Goal: Entertainment & Leisure: Consume media (video, audio)

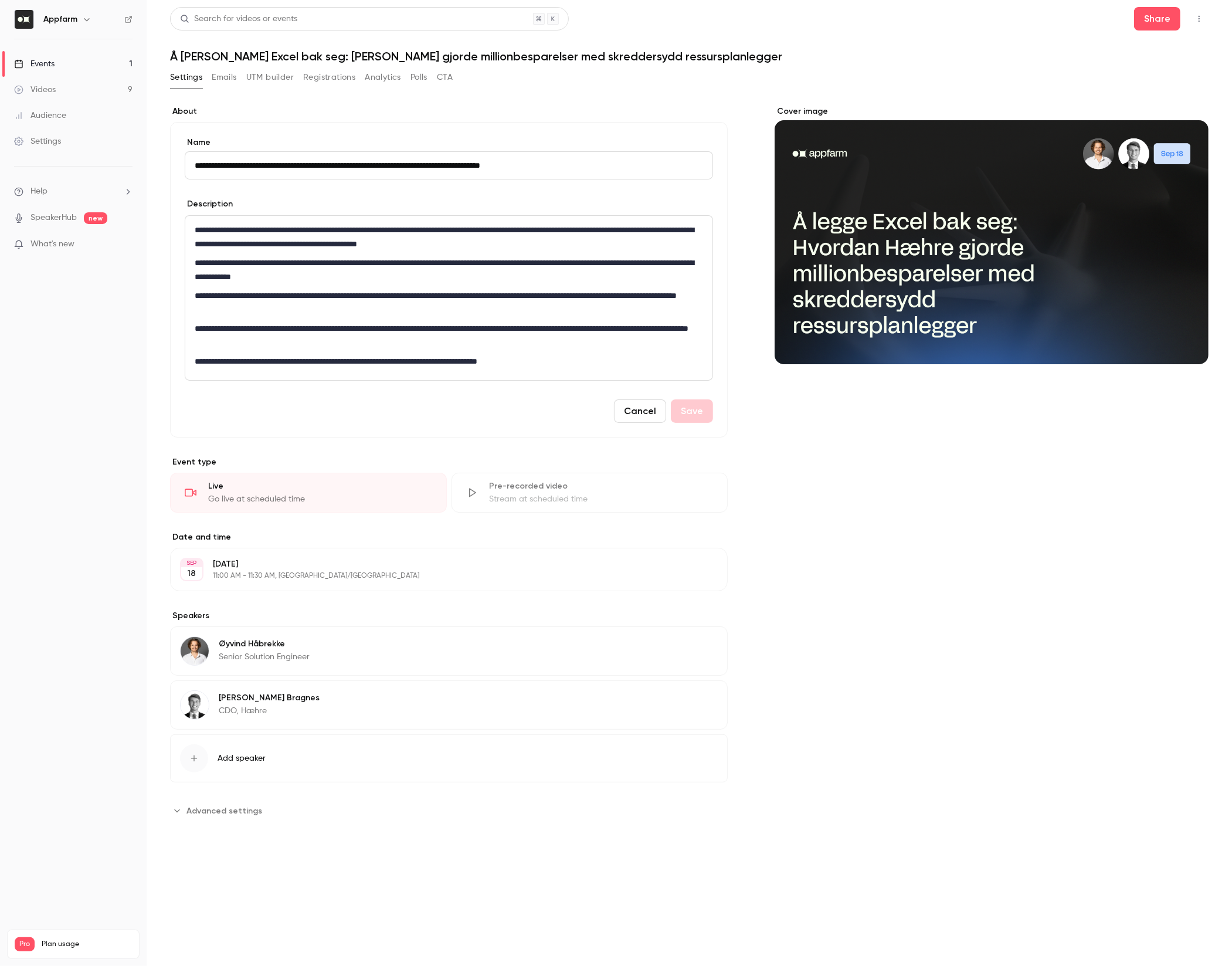
click at [87, 90] on link "Videos 9" at bounding box center [73, 89] width 146 height 26
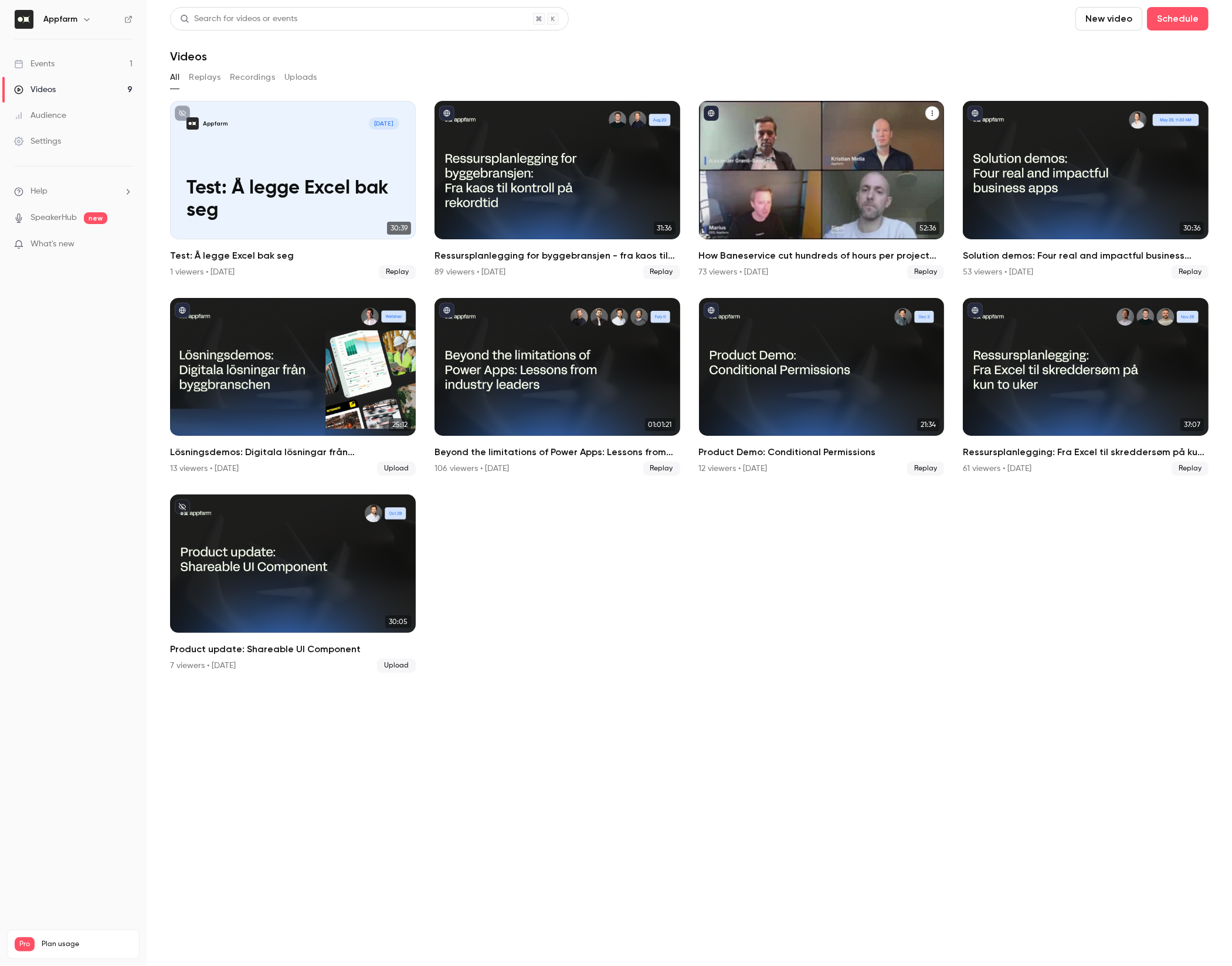
click at [761, 180] on div "How Baneservice cut hundreds of hours per project with AI no-code solution" at bounding box center [822, 169] width 246 height 138
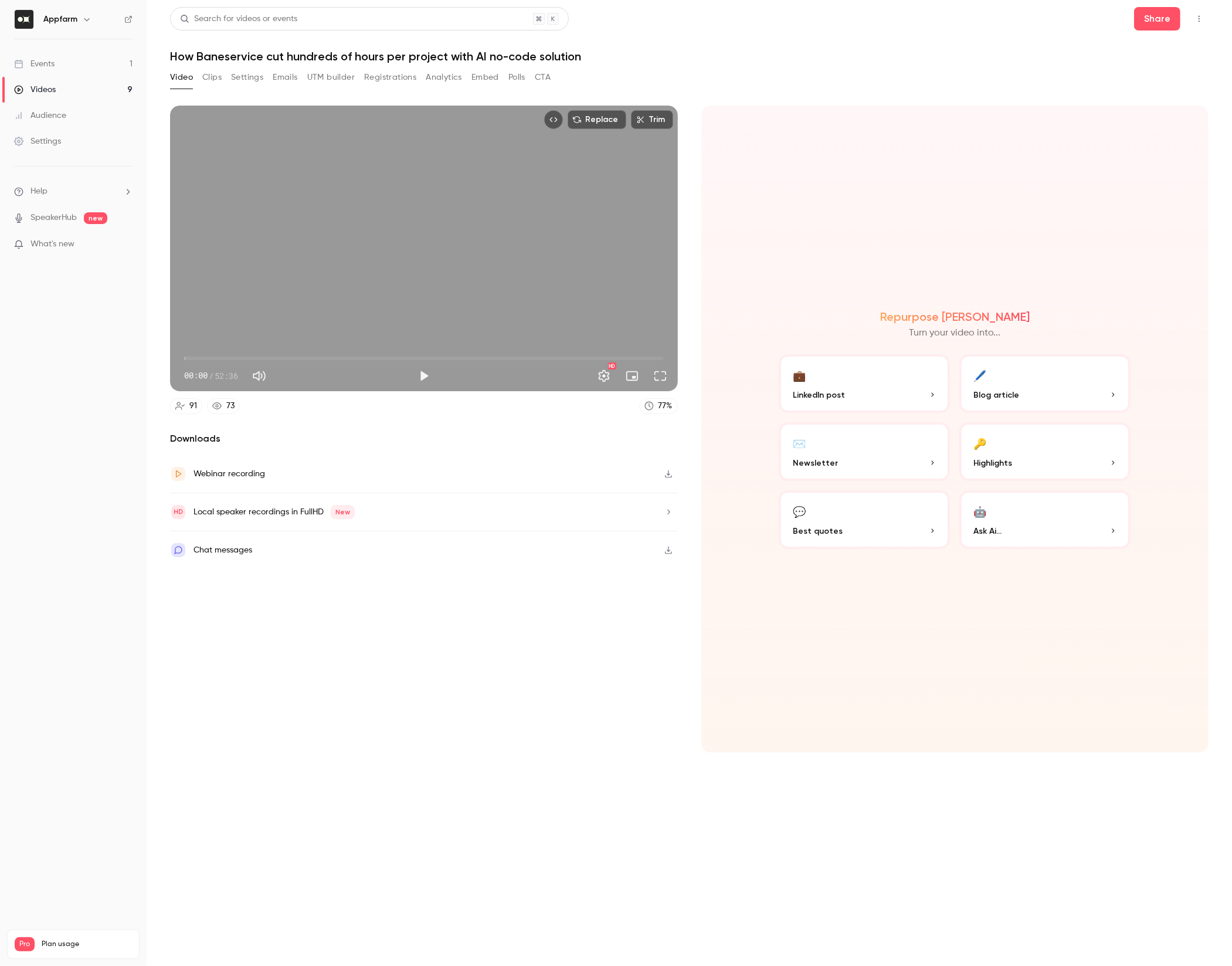
click at [1000, 516] on button "🤖 Ask Ai..." at bounding box center [1045, 520] width 171 height 59
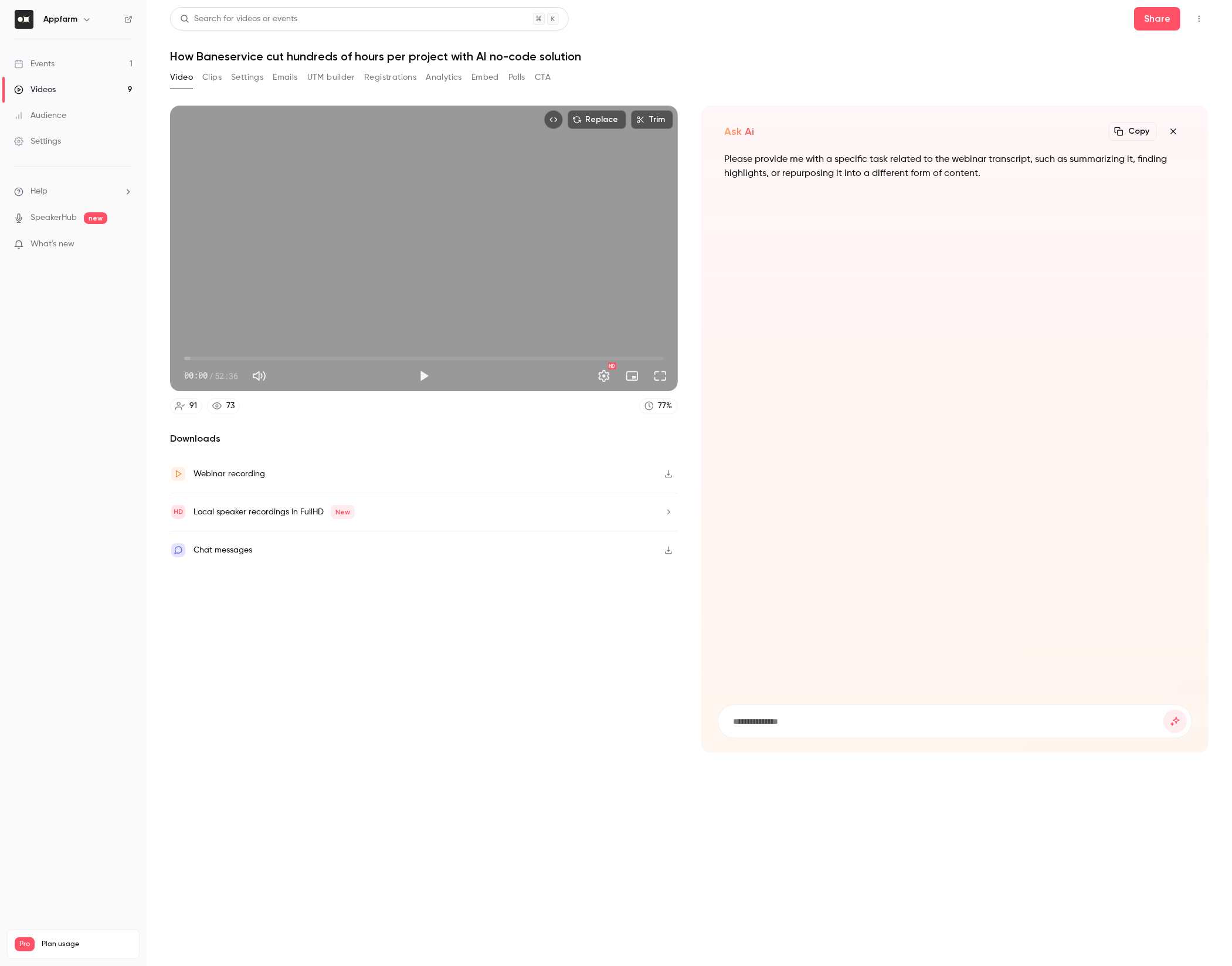
click at [780, 714] on form at bounding box center [955, 722] width 474 height 33
click at [780, 722] on input at bounding box center [948, 721] width 432 height 13
type input "**********"
click at [1163, 710] on button "submit" at bounding box center [1174, 721] width 23 height 23
click at [218, 81] on button "Clips" at bounding box center [212, 77] width 19 height 19
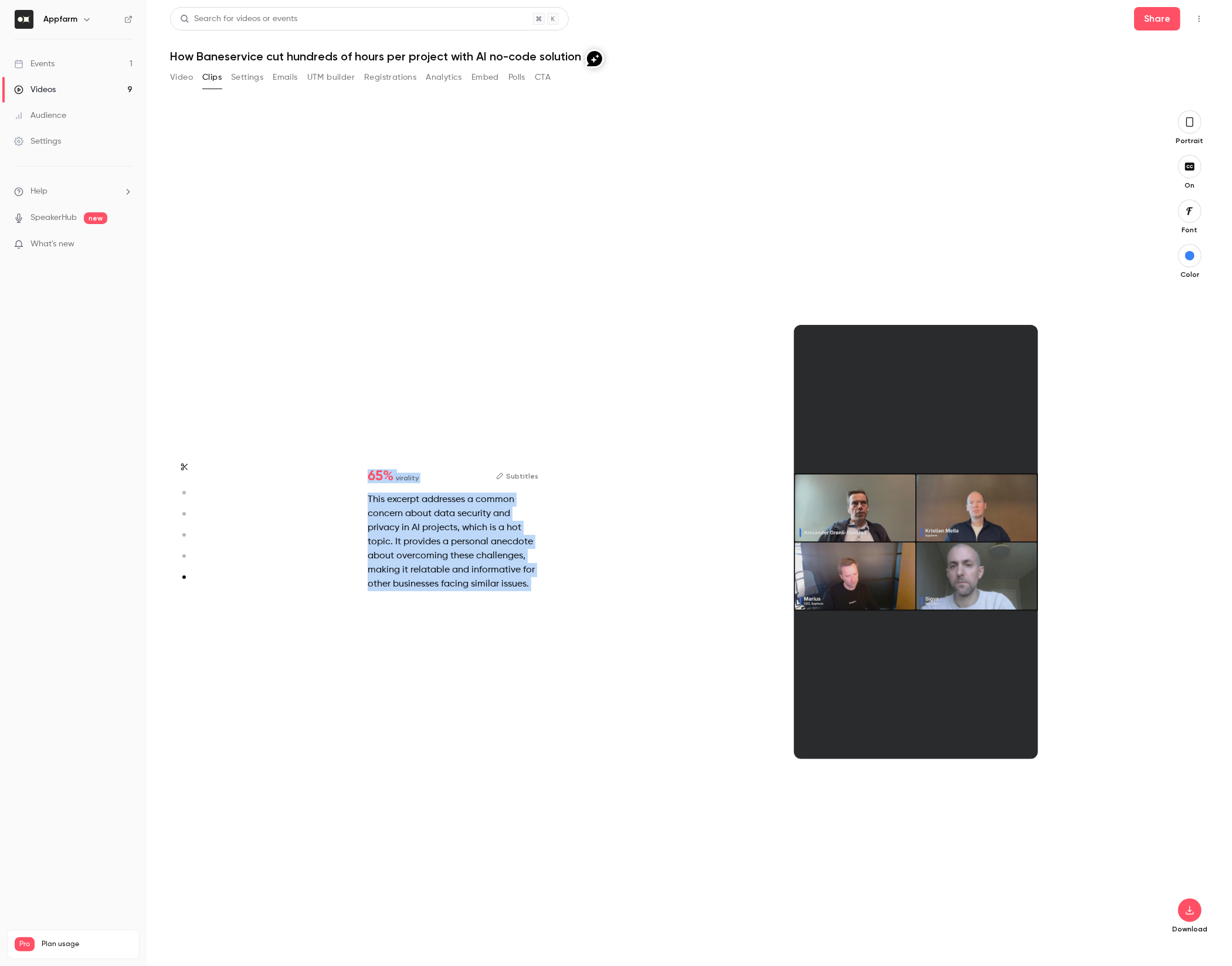
drag, startPoint x: 239, startPoint y: 130, endPoint x: 622, endPoint y: 819, distance: 788.3
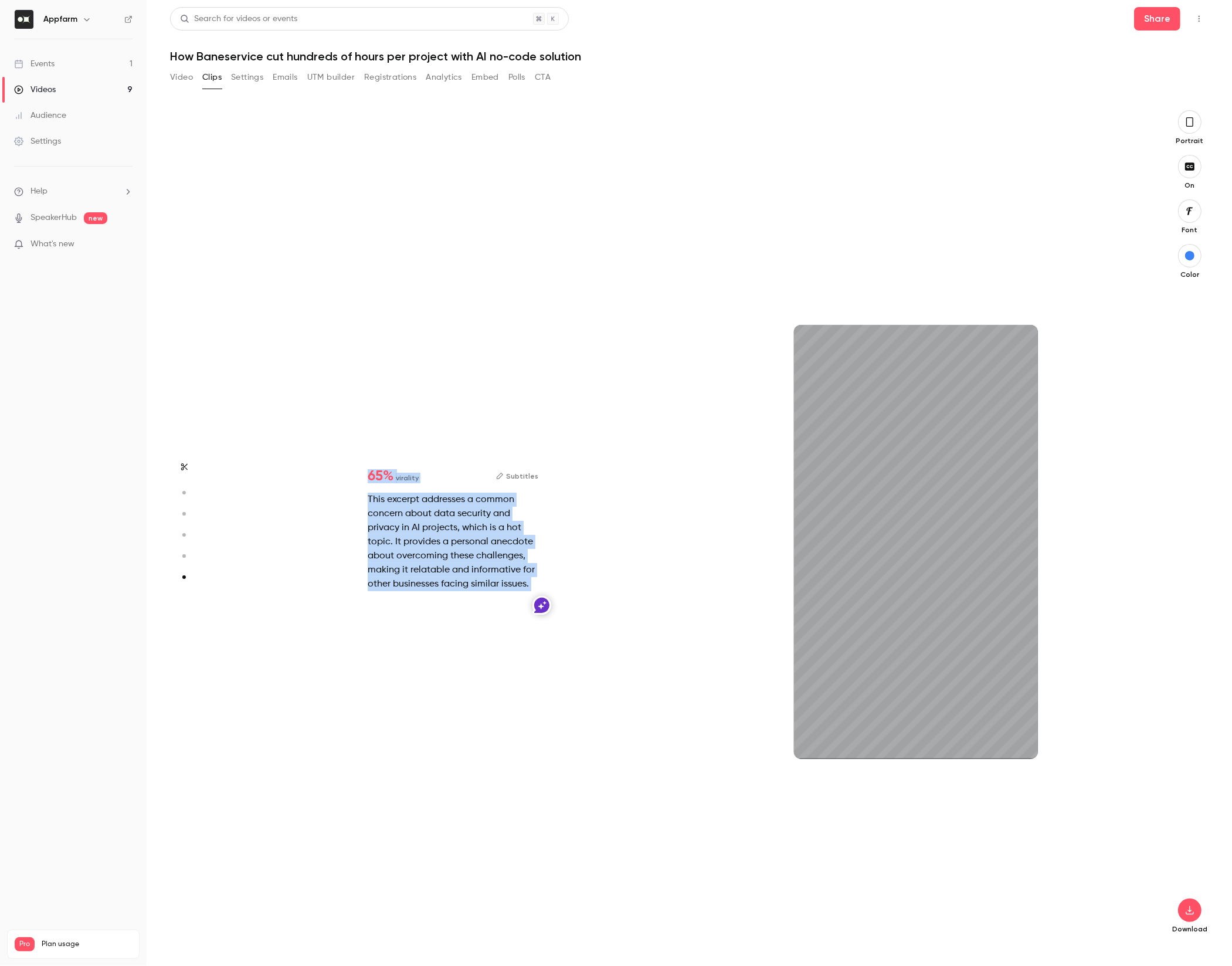
type input "*"
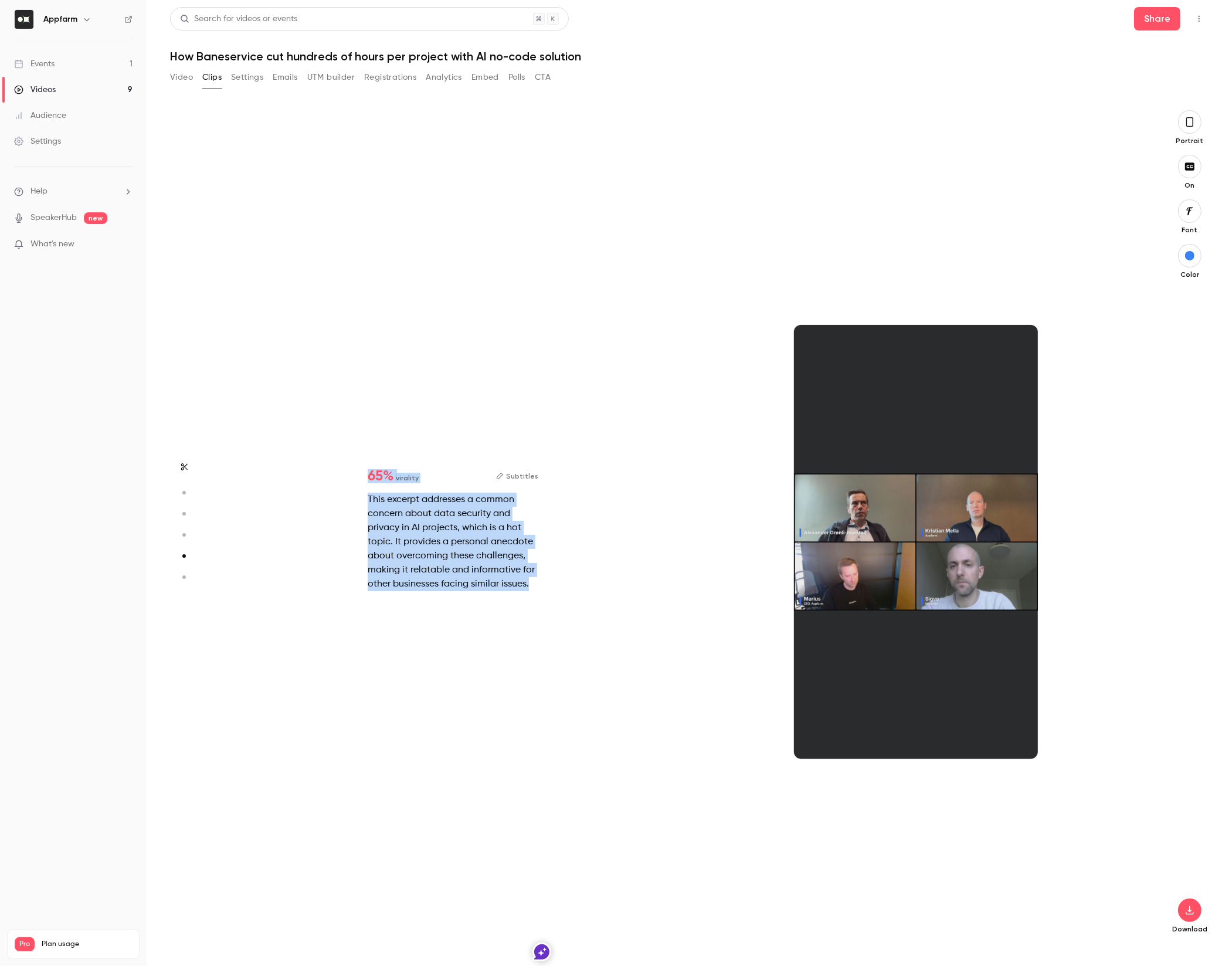
type input "*"
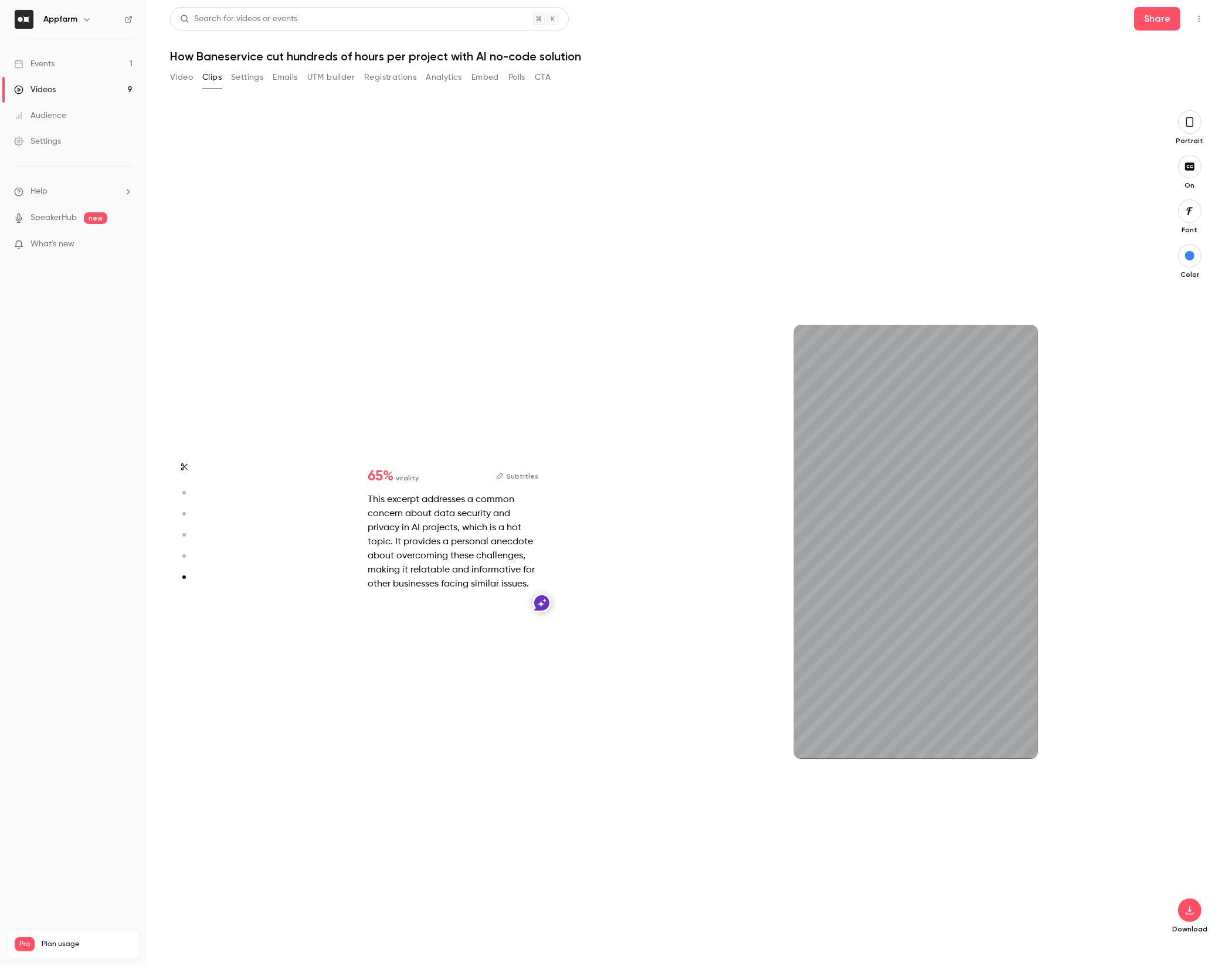
click at [493, 549] on div "This excerpt addresses a common concern about data security and privacy in AI p…" at bounding box center [453, 542] width 171 height 99
click at [822, 563] on div "30s" at bounding box center [916, 542] width 244 height 434
type input "*"
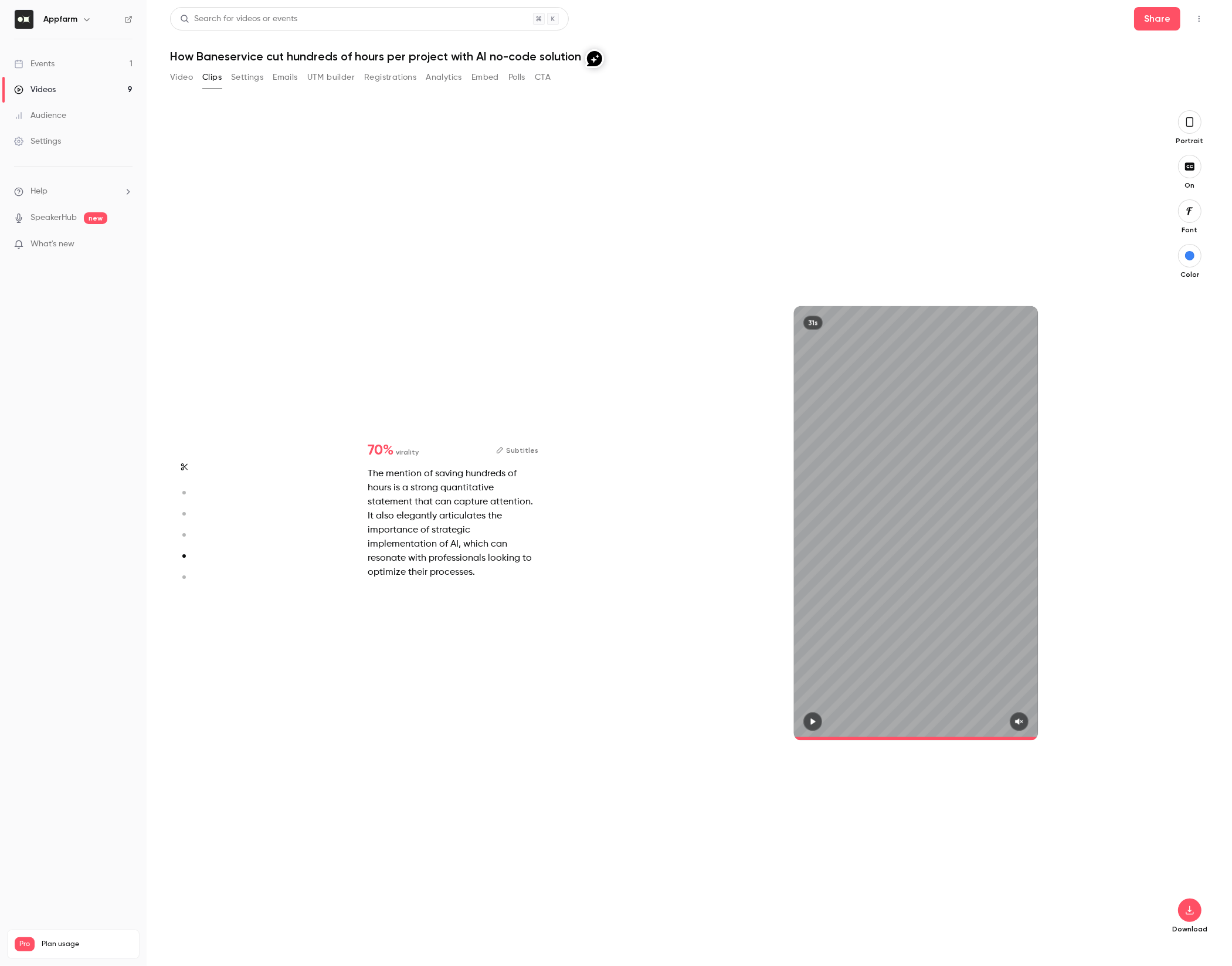
type input "*"
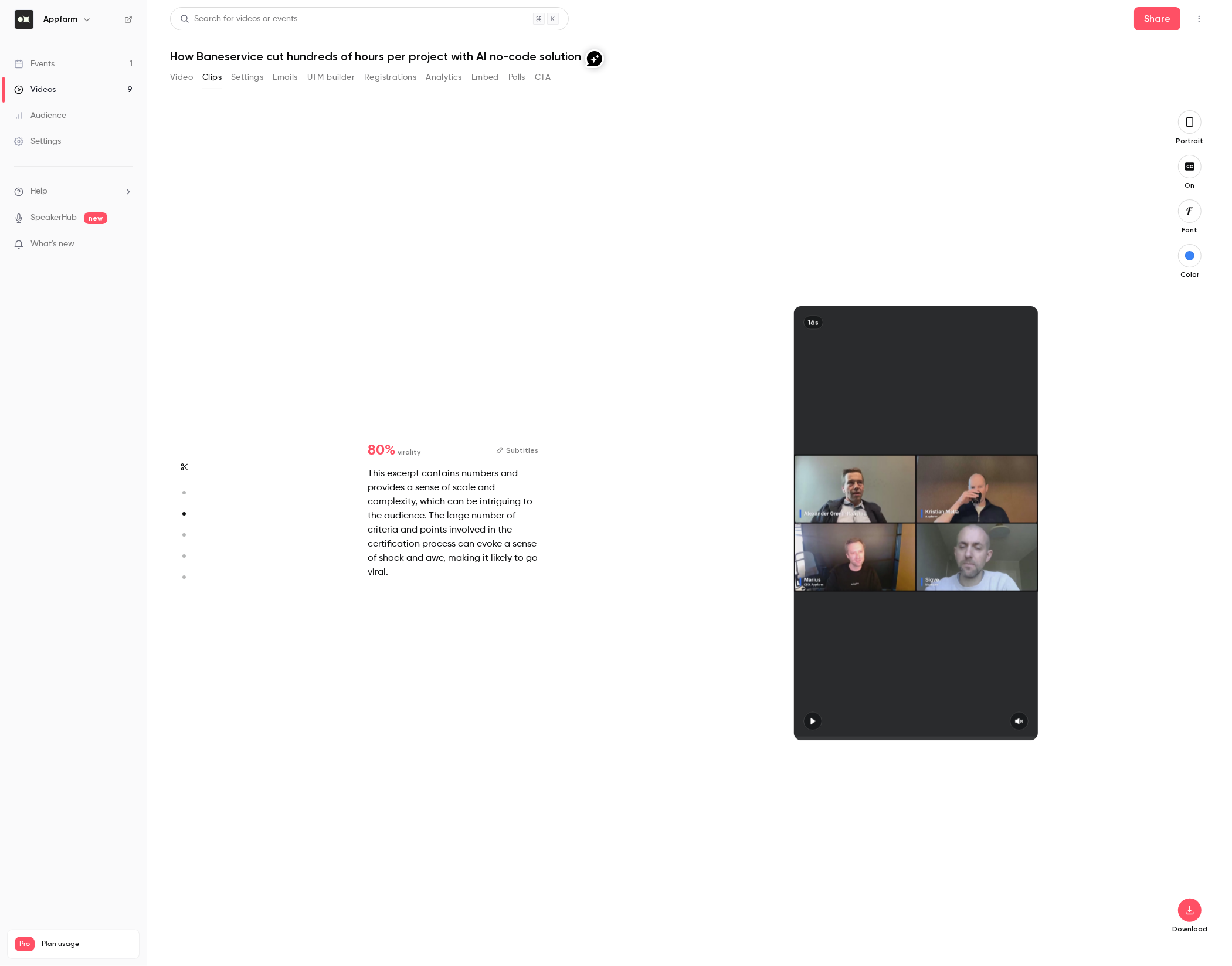
scroll to position [2504, 0]
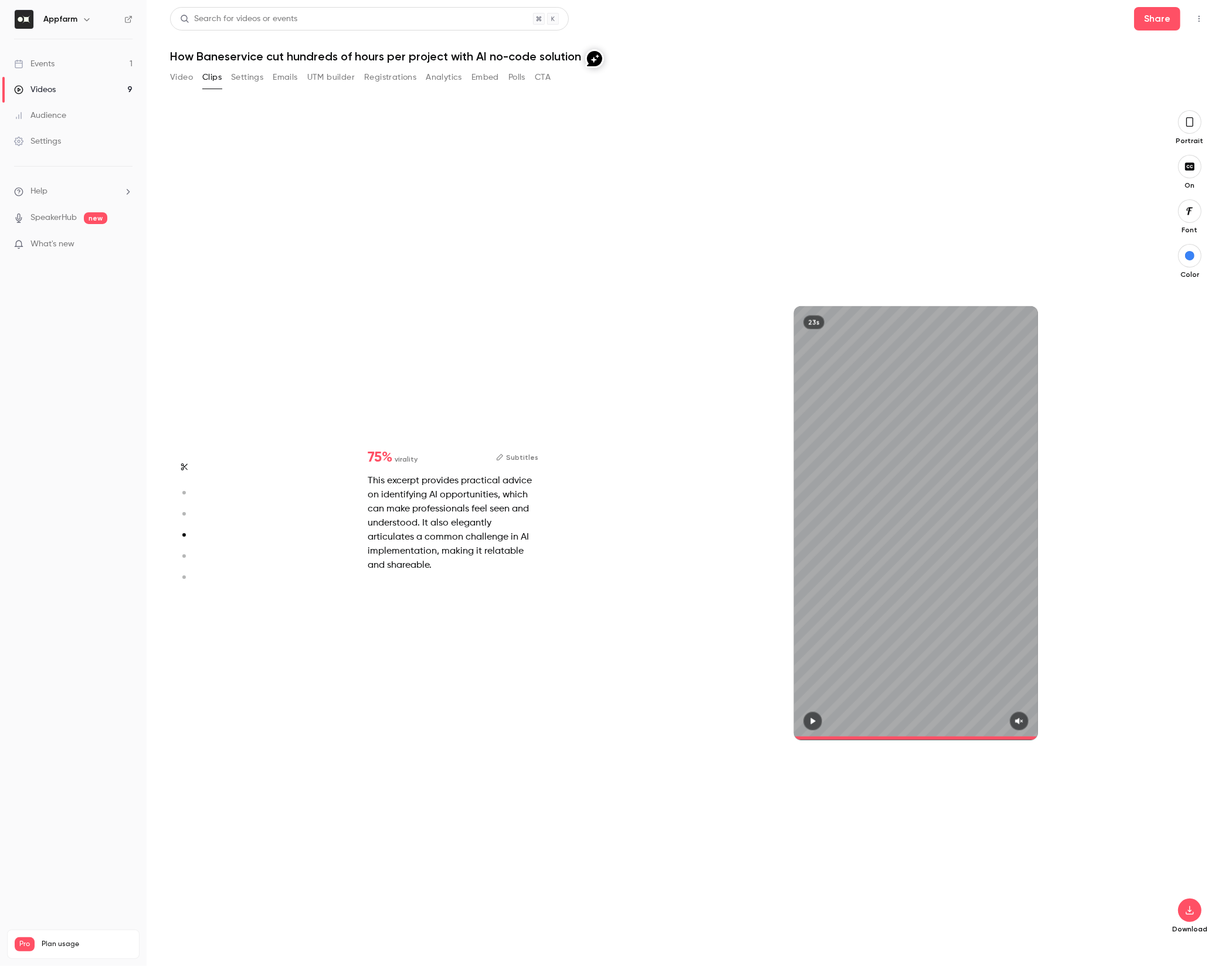
click at [1191, 119] on icon "button" at bounding box center [1190, 121] width 9 height 13
type input "****"
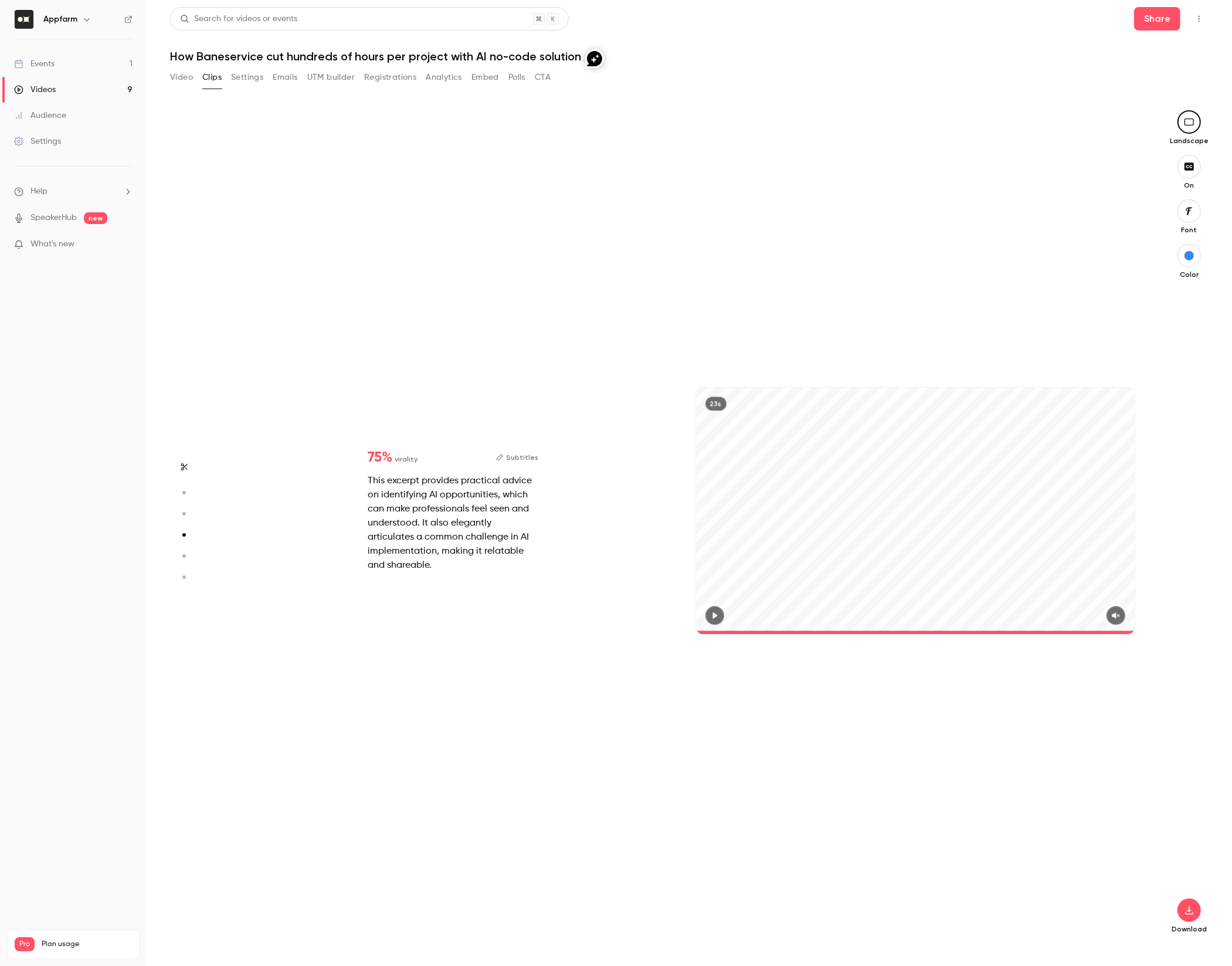
type input "*"
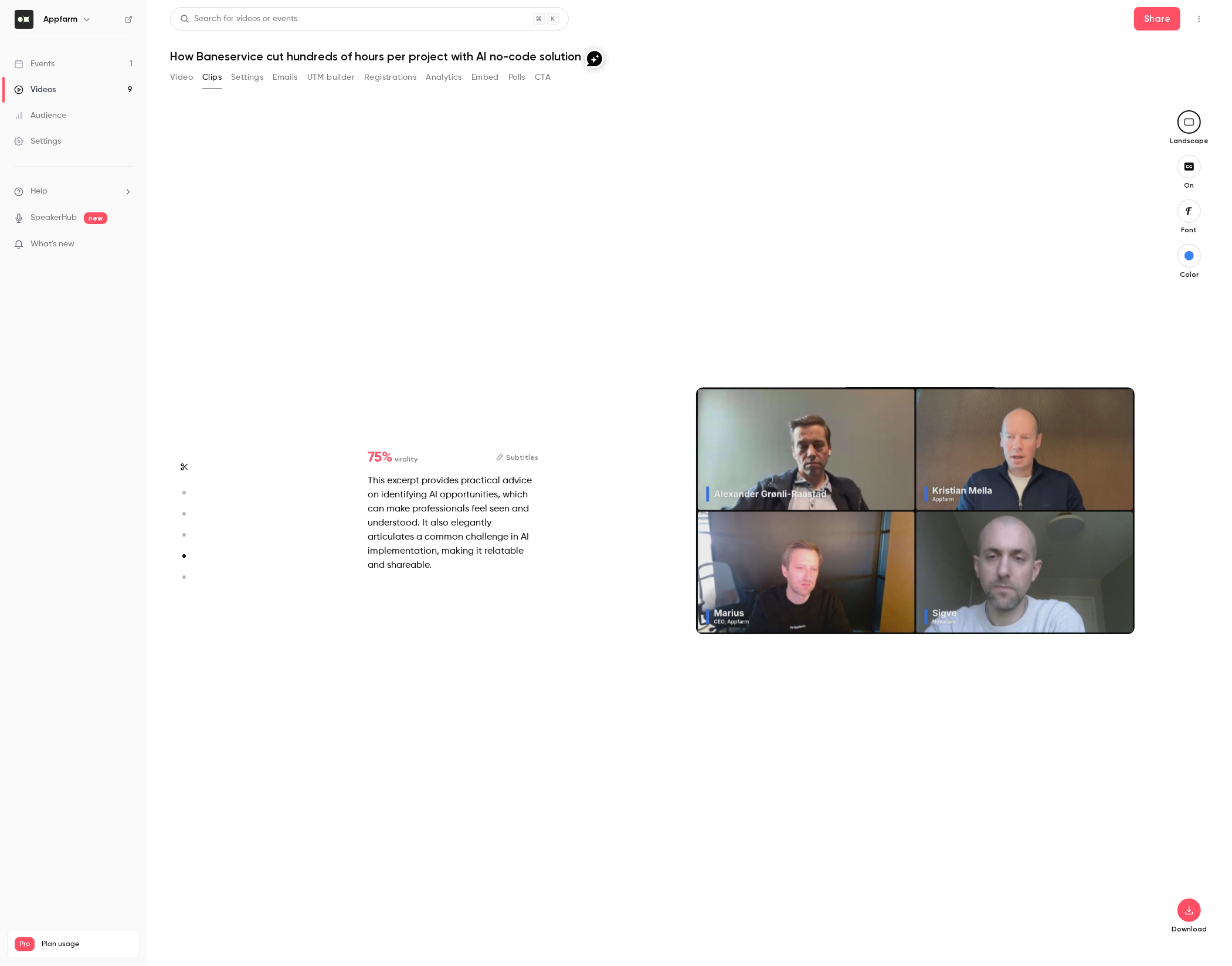
scroll to position [3339, 0]
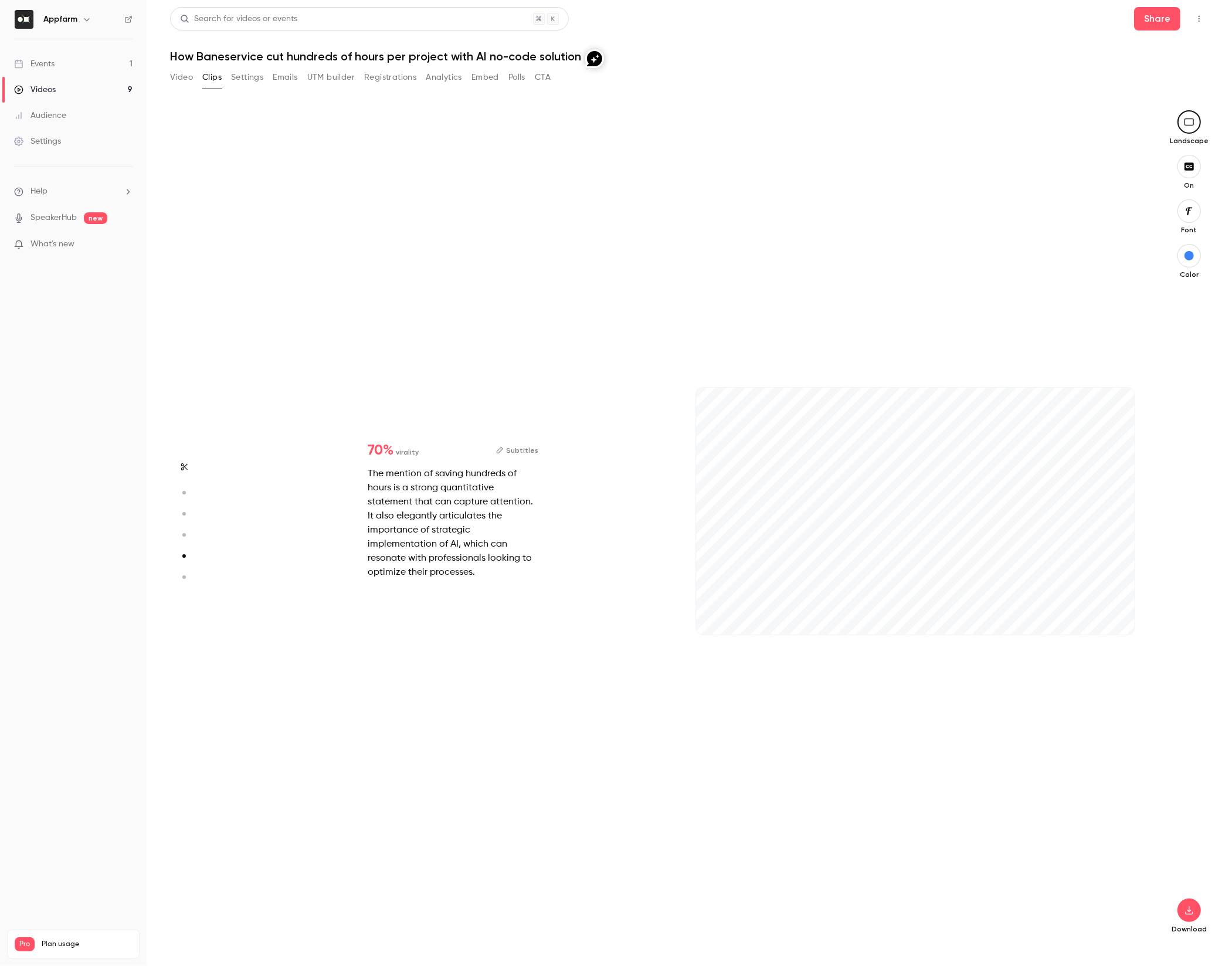
type input "*"
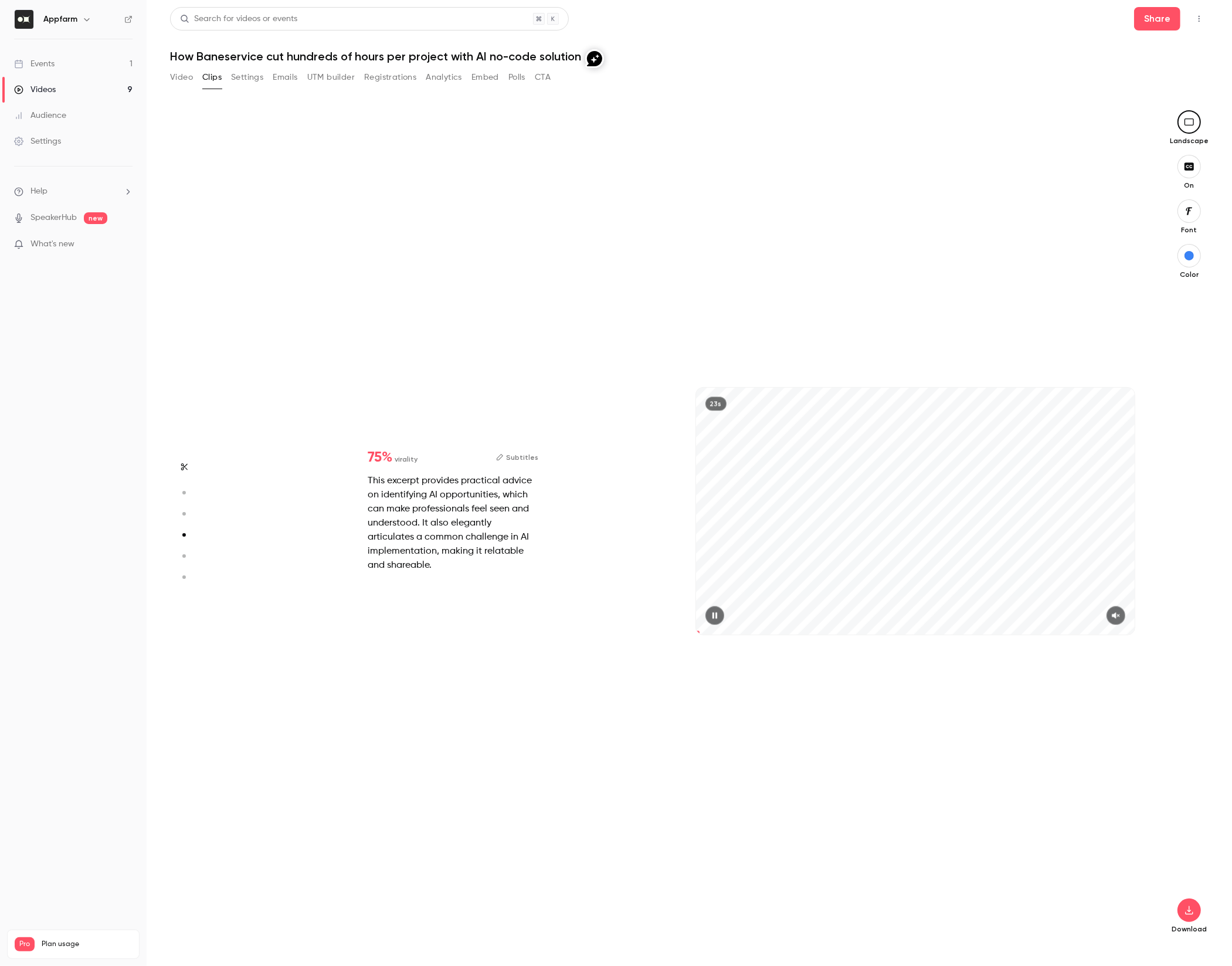
scroll to position [3339, 0]
type input "*"
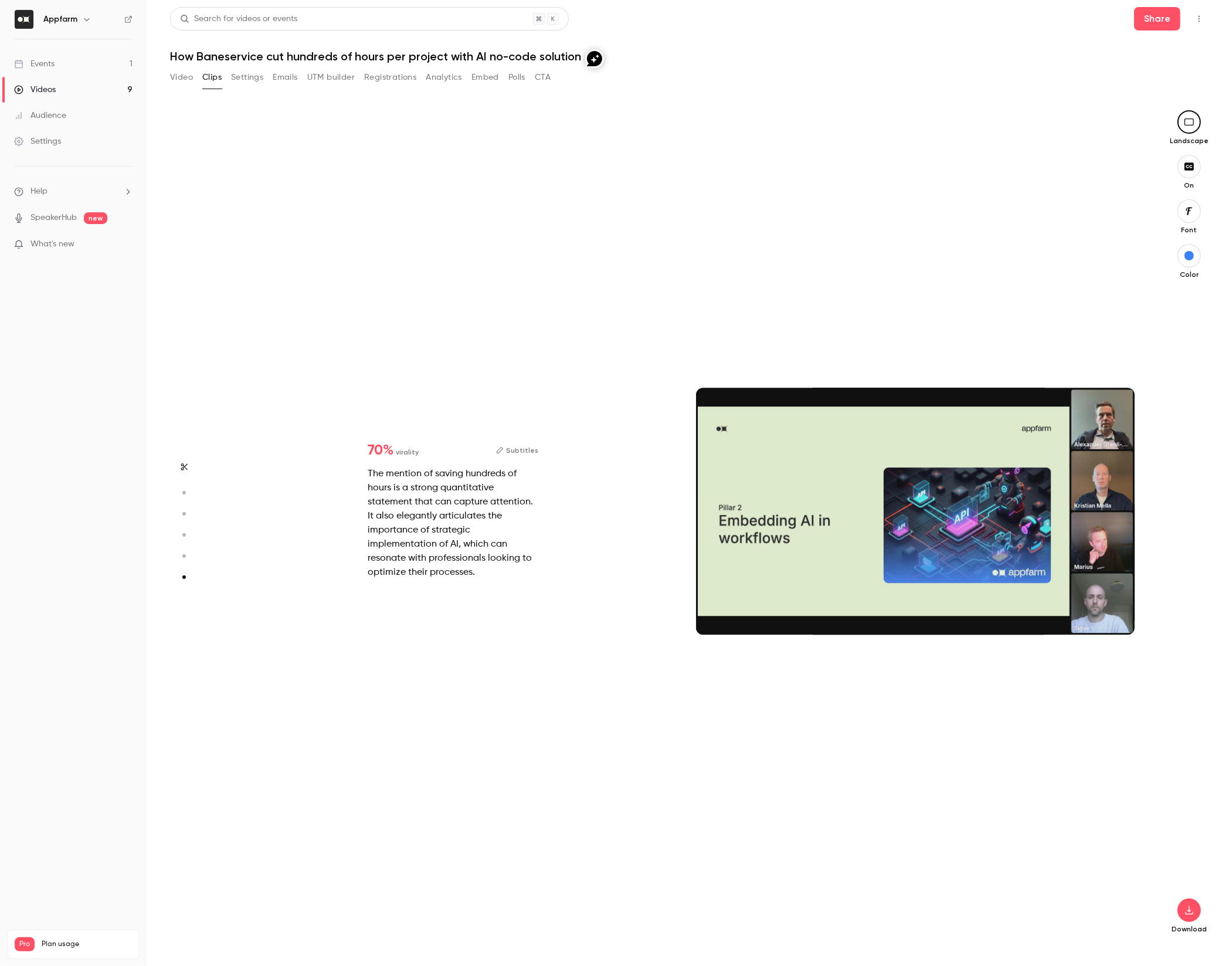
type input "*"
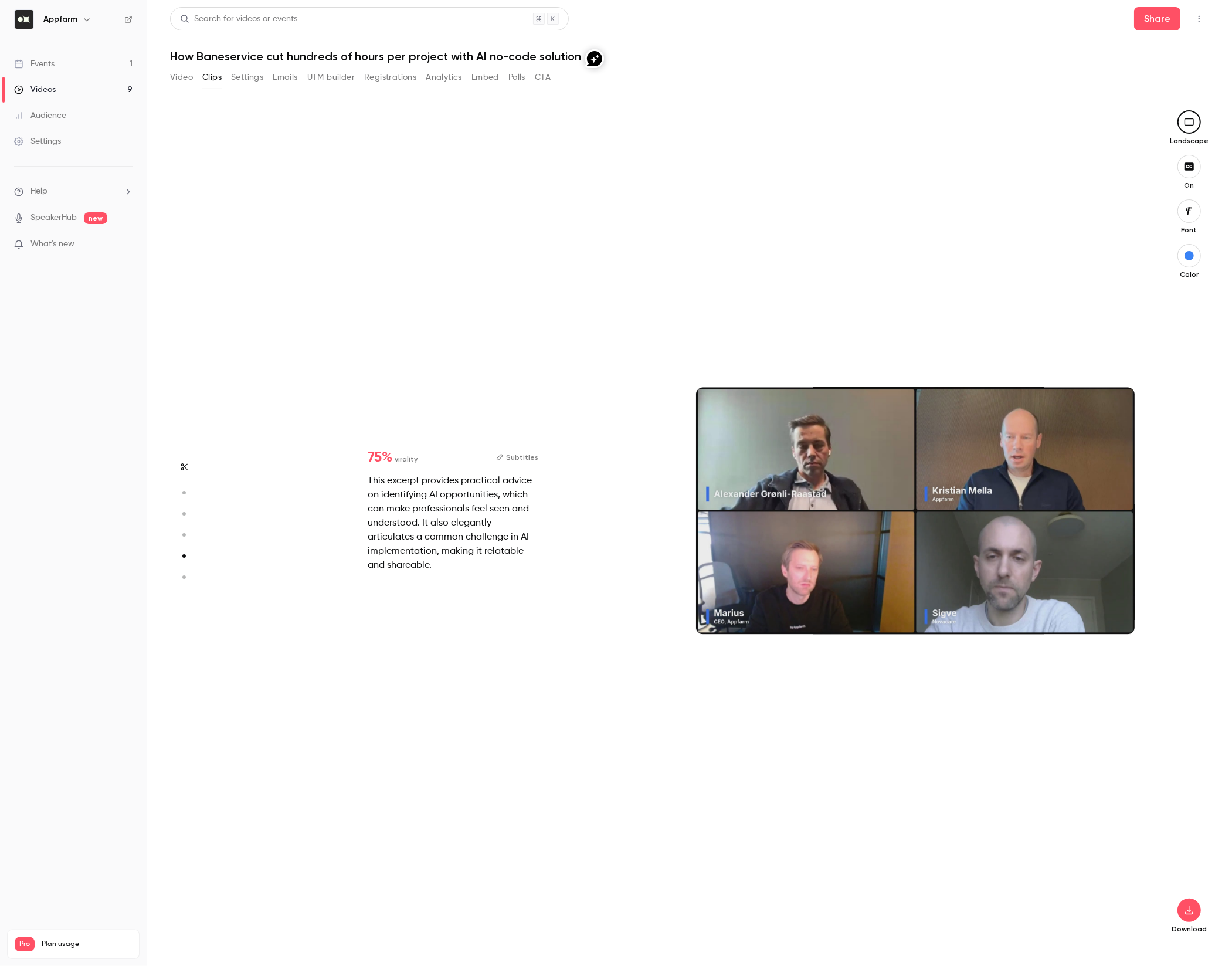
type input "*"
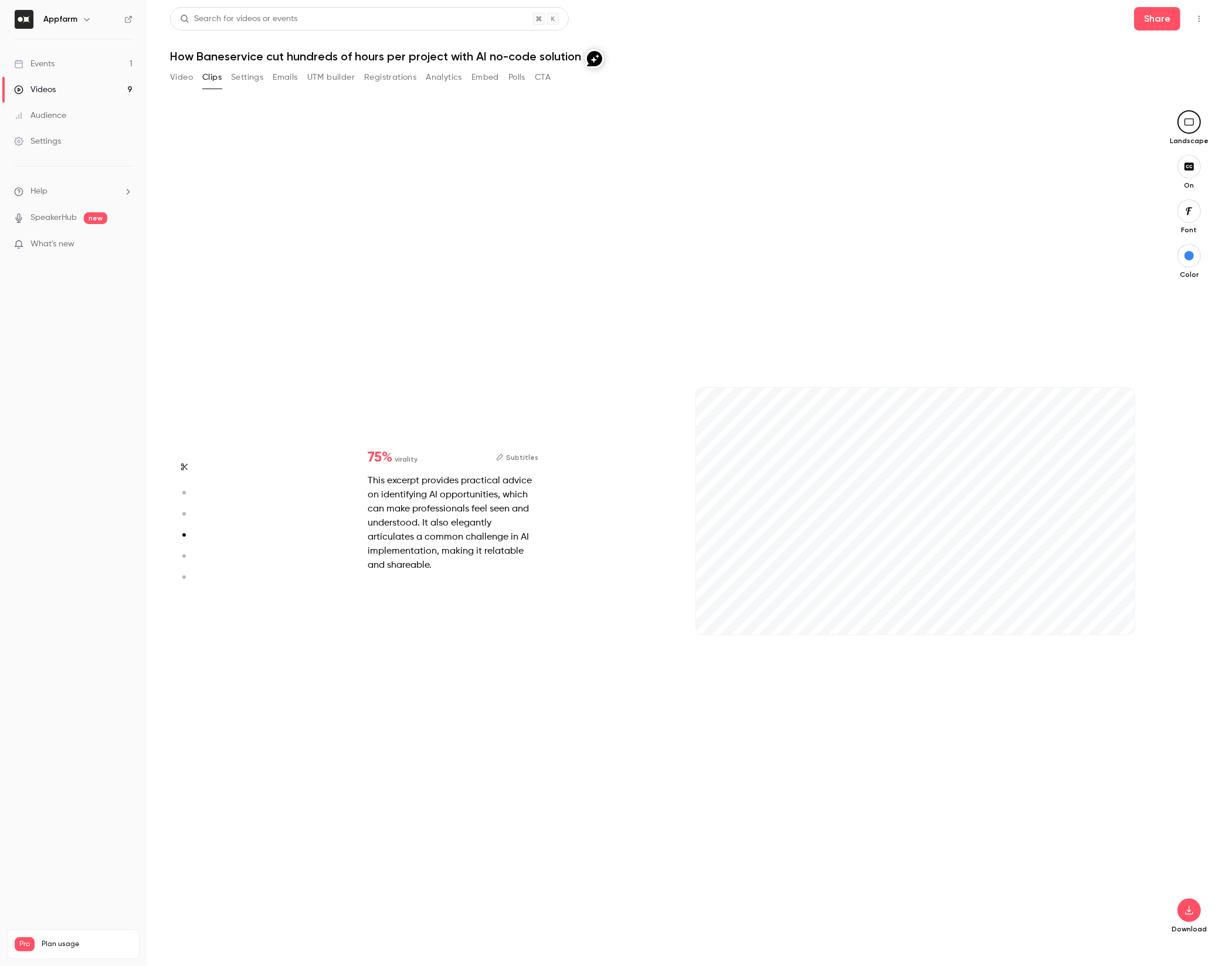
type input "*"
click at [1120, 617] on icon "button" at bounding box center [1116, 616] width 9 height 8
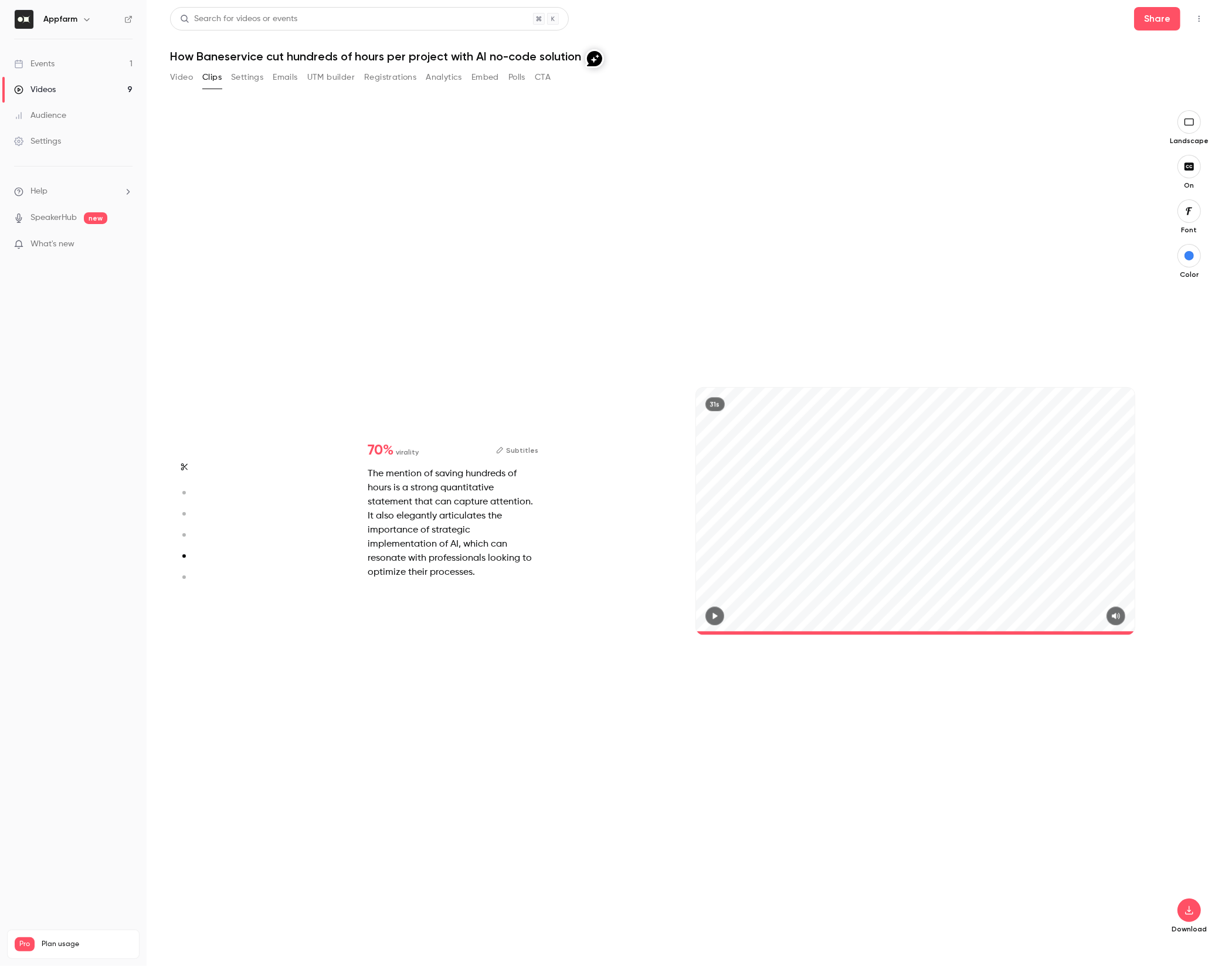
click at [708, 616] on button "button" at bounding box center [715, 616] width 19 height 19
type input "*"
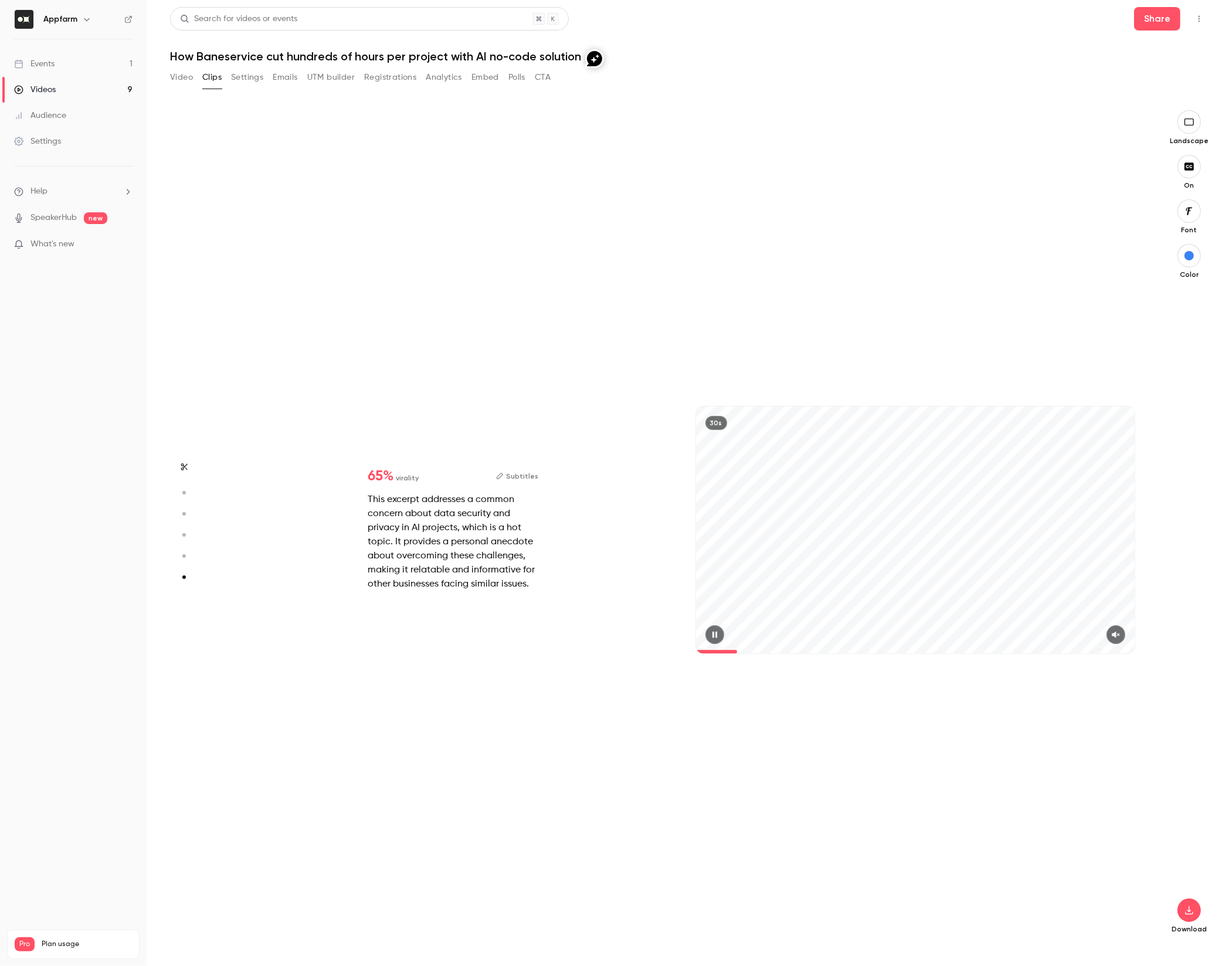
click at [1115, 634] on icon "button" at bounding box center [1115, 635] width 8 height 7
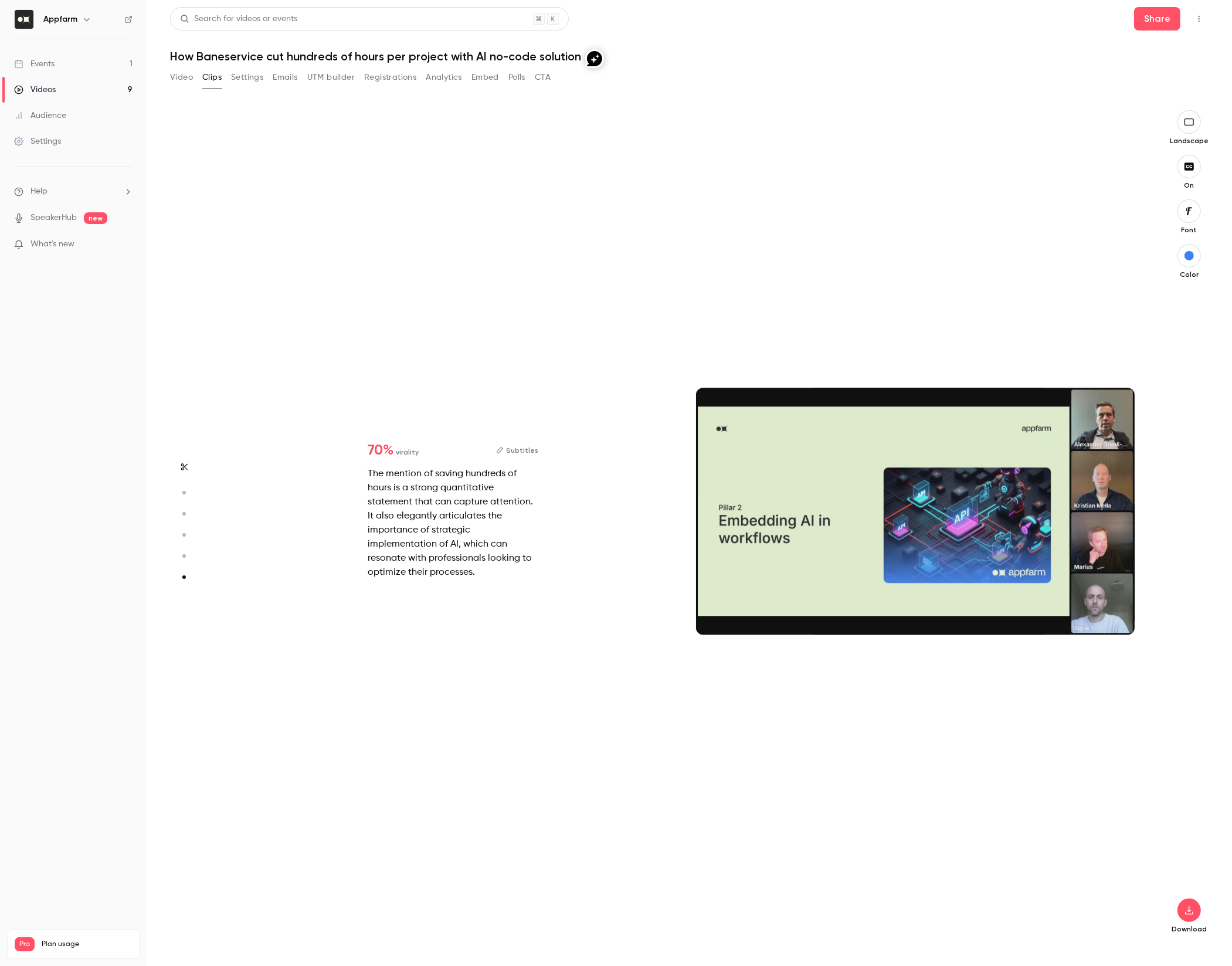
type input "*"
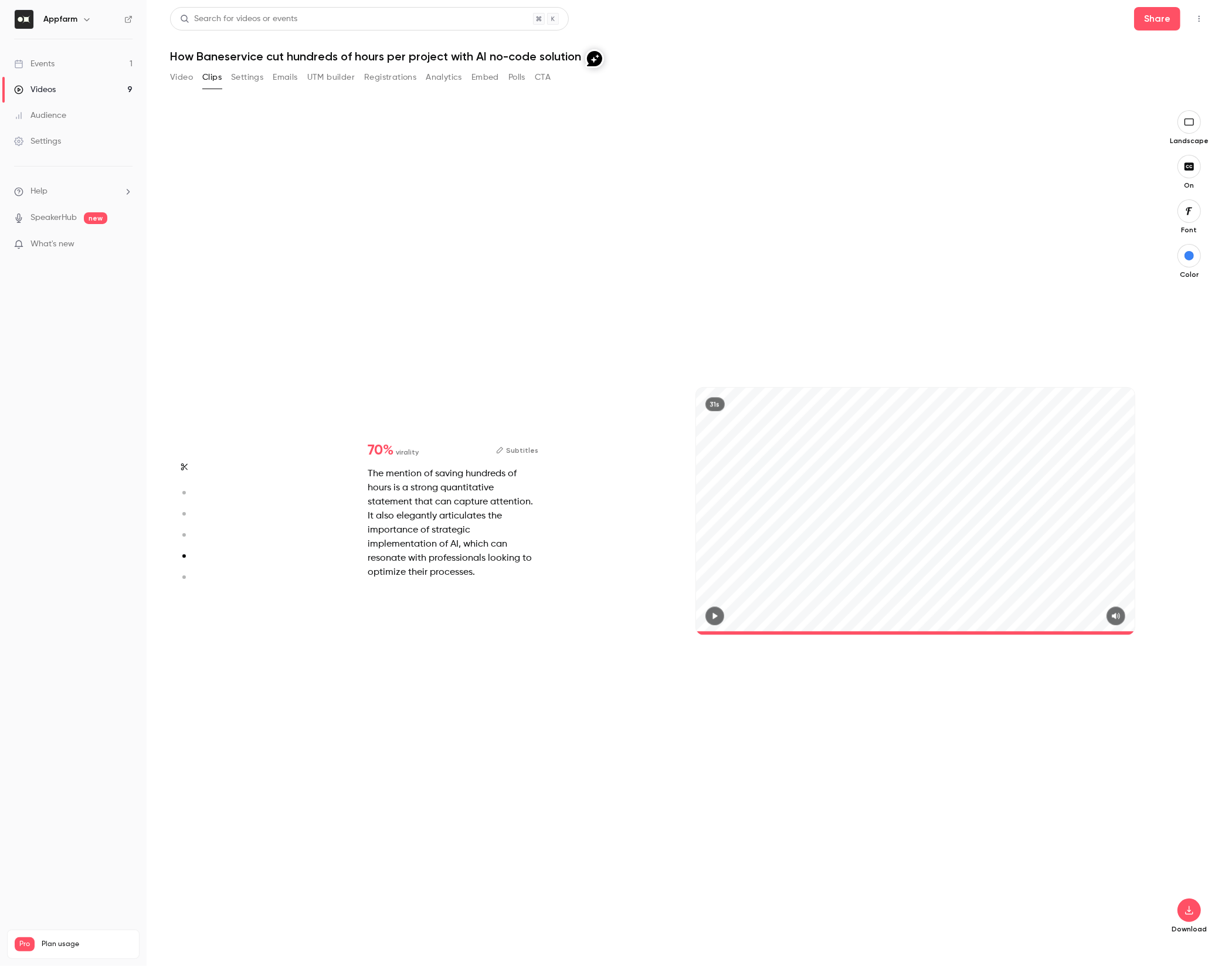
click at [510, 448] on button "Subtitles" at bounding box center [517, 450] width 42 height 14
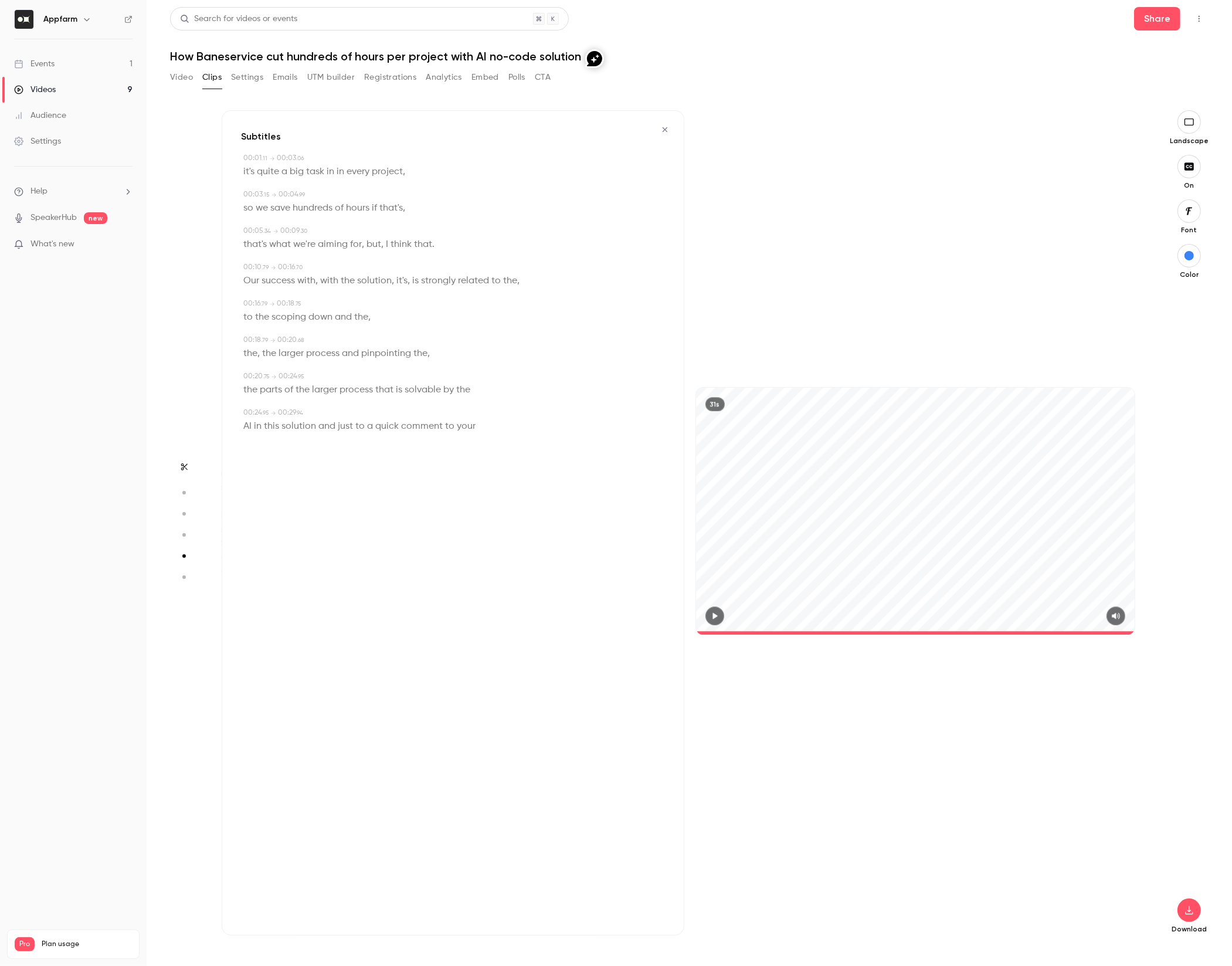
type input "****"
click at [712, 403] on div "31s" at bounding box center [715, 404] width 19 height 14
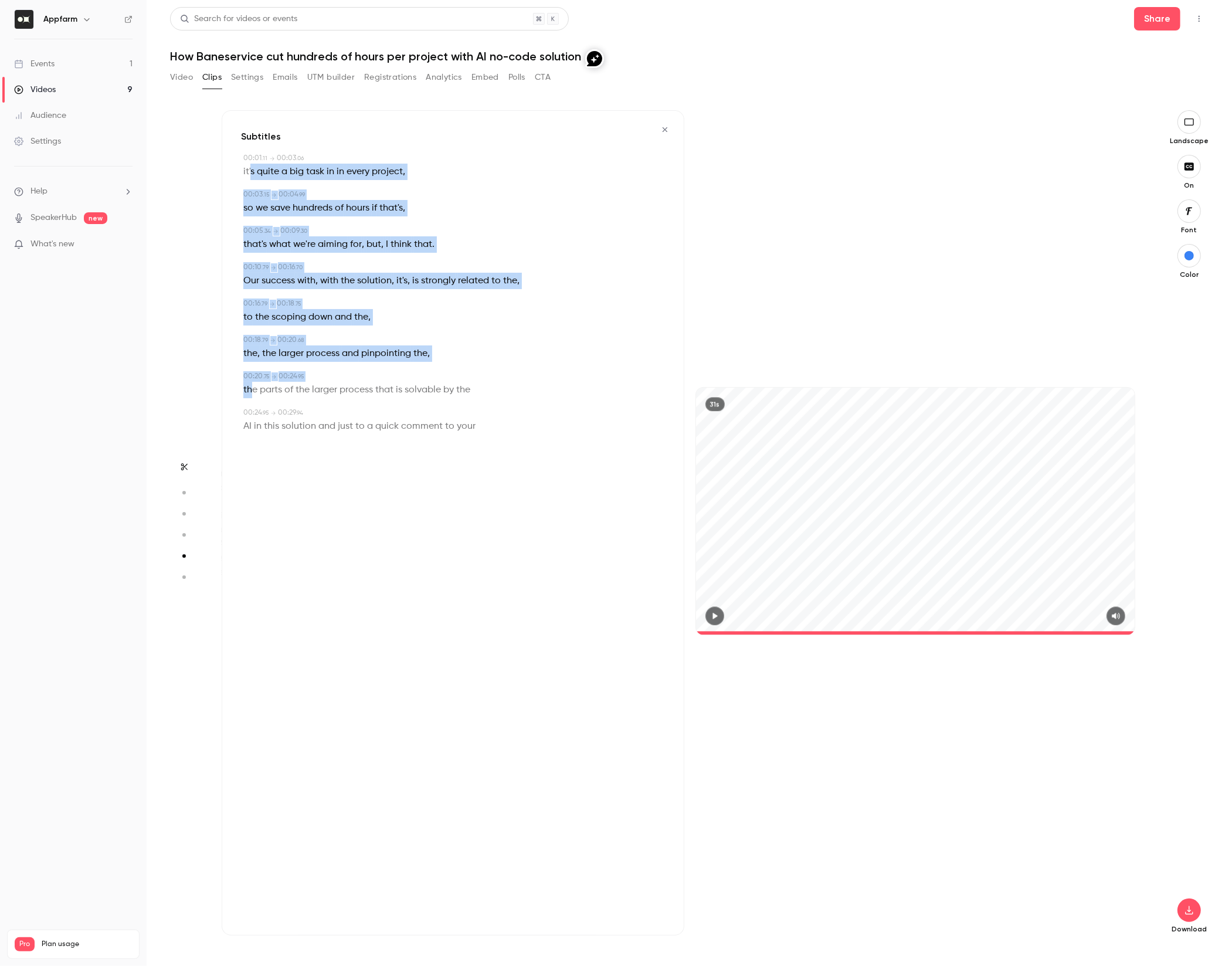
drag, startPoint x: 250, startPoint y: 390, endPoint x: 252, endPoint y: 164, distance: 226.0
click at [252, 164] on div "Subtitles 00:01 . 11 → 00:03 . 06 it's quite a big task in in every project , 0…" at bounding box center [453, 523] width 463 height 825
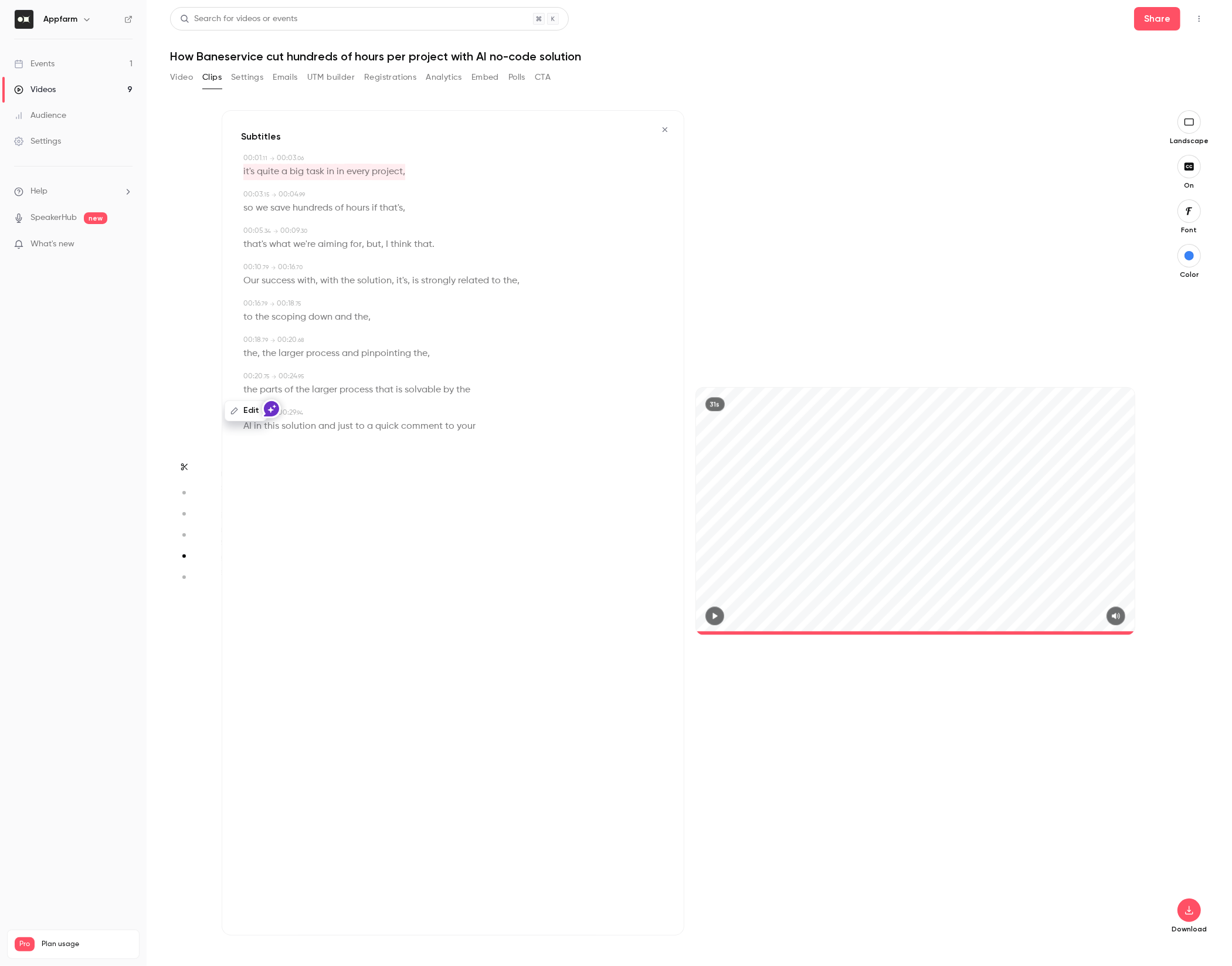
click at [488, 383] on div "the parts of the larger process that is solvable by the" at bounding box center [454, 390] width 422 height 17
type input "****"
